Goal: Find specific page/section: Find specific page/section

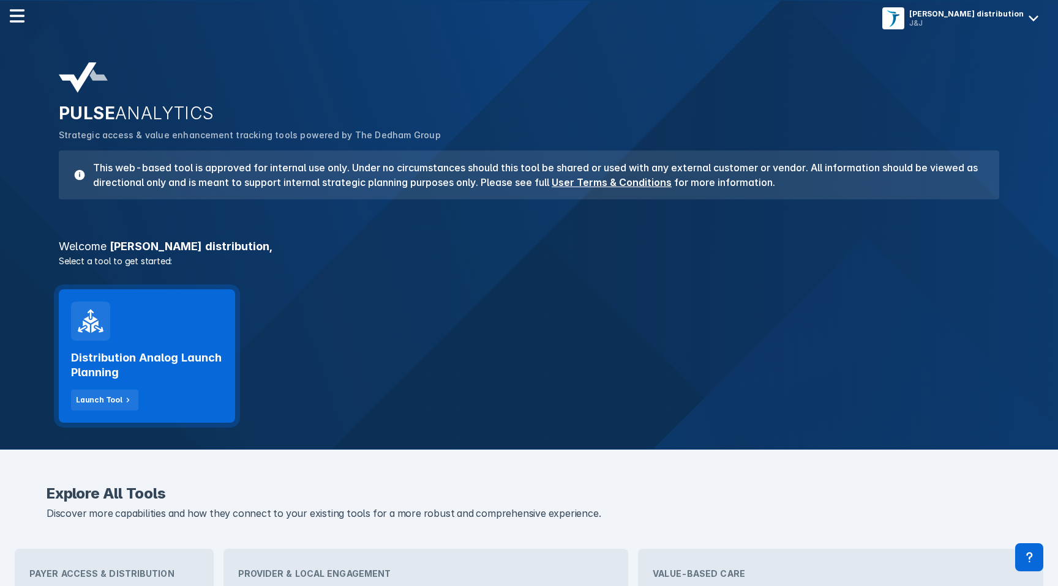
click at [176, 339] on div "Distribution Analog Launch Planning Launch Tool" at bounding box center [147, 356] width 176 height 133
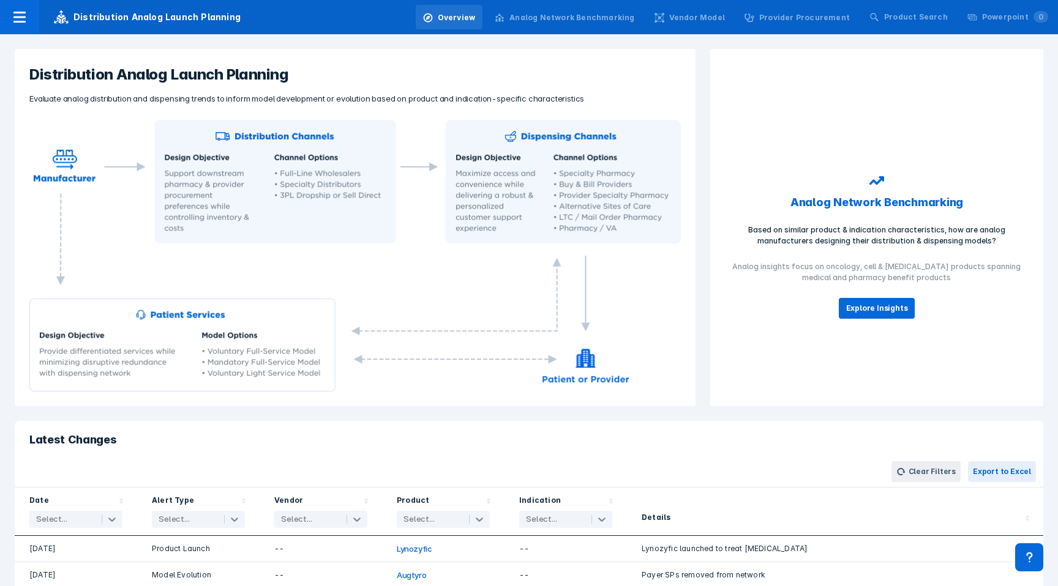
click at [539, 15] on div "Analog Network Benchmarking" at bounding box center [564, 18] width 154 height 26
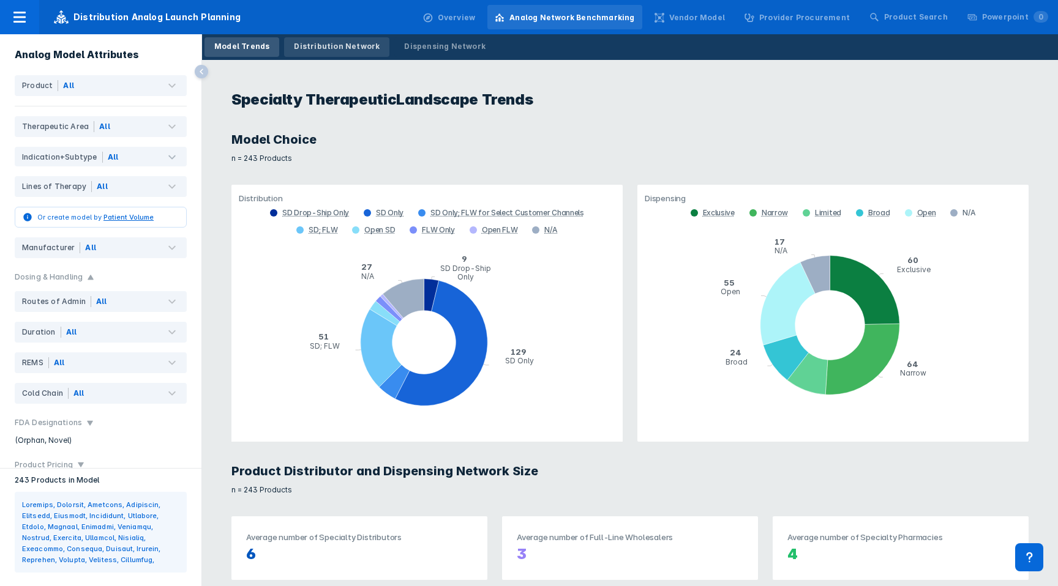
click at [311, 46] on div "Distribution Network" at bounding box center [337, 46] width 86 height 11
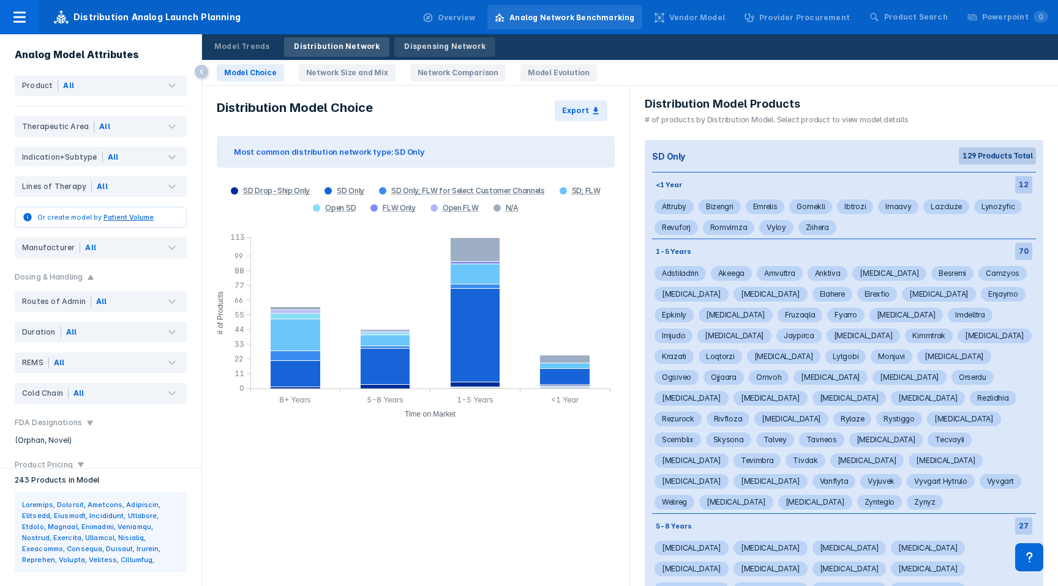
click at [412, 37] on link "Dispensing Network" at bounding box center [444, 47] width 101 height 20
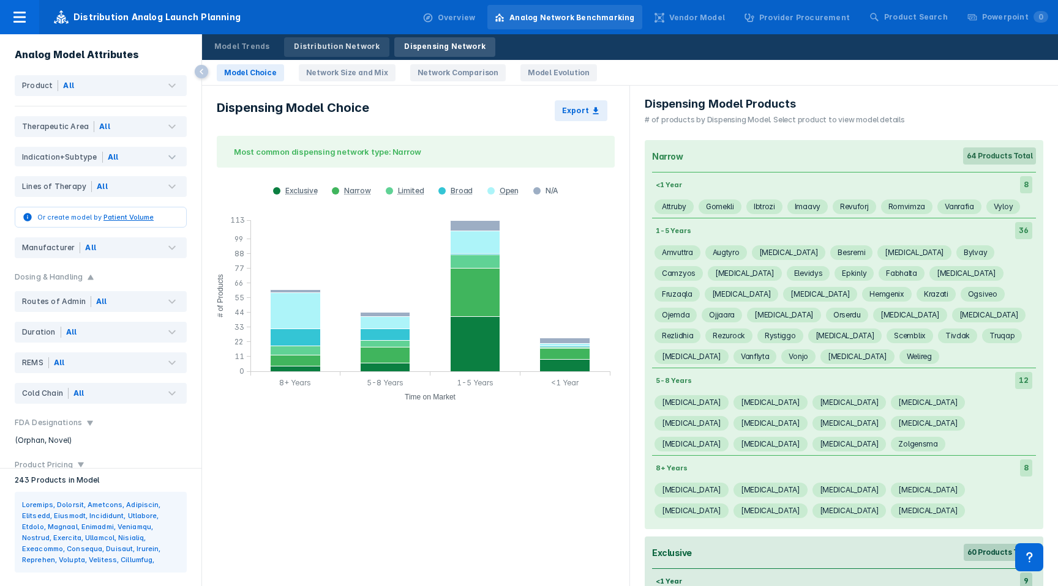
click at [330, 51] on div "Distribution Network" at bounding box center [337, 46] width 86 height 11
